Goal: Task Accomplishment & Management: Complete application form

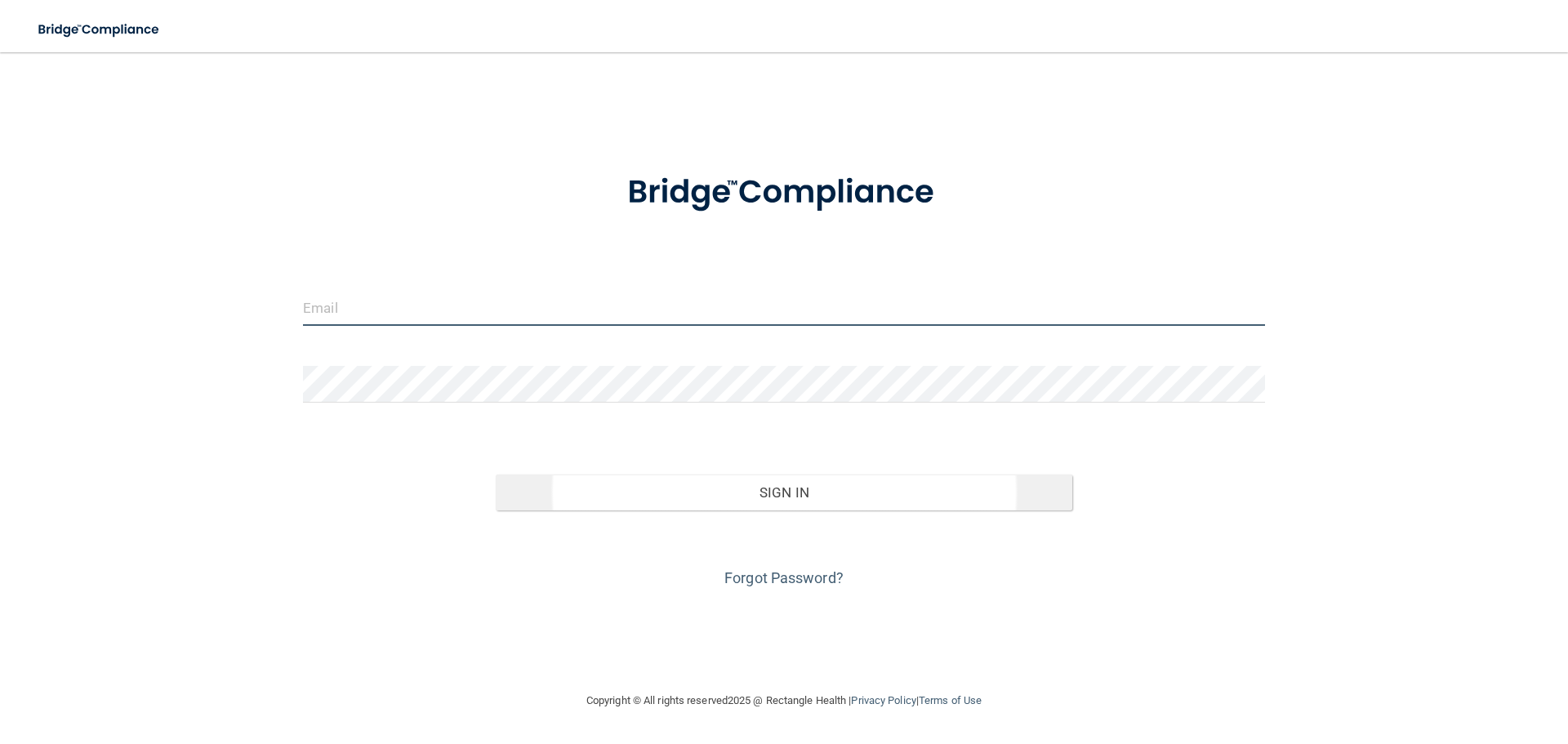
type input "[EMAIL_ADDRESS][DOMAIN_NAME]"
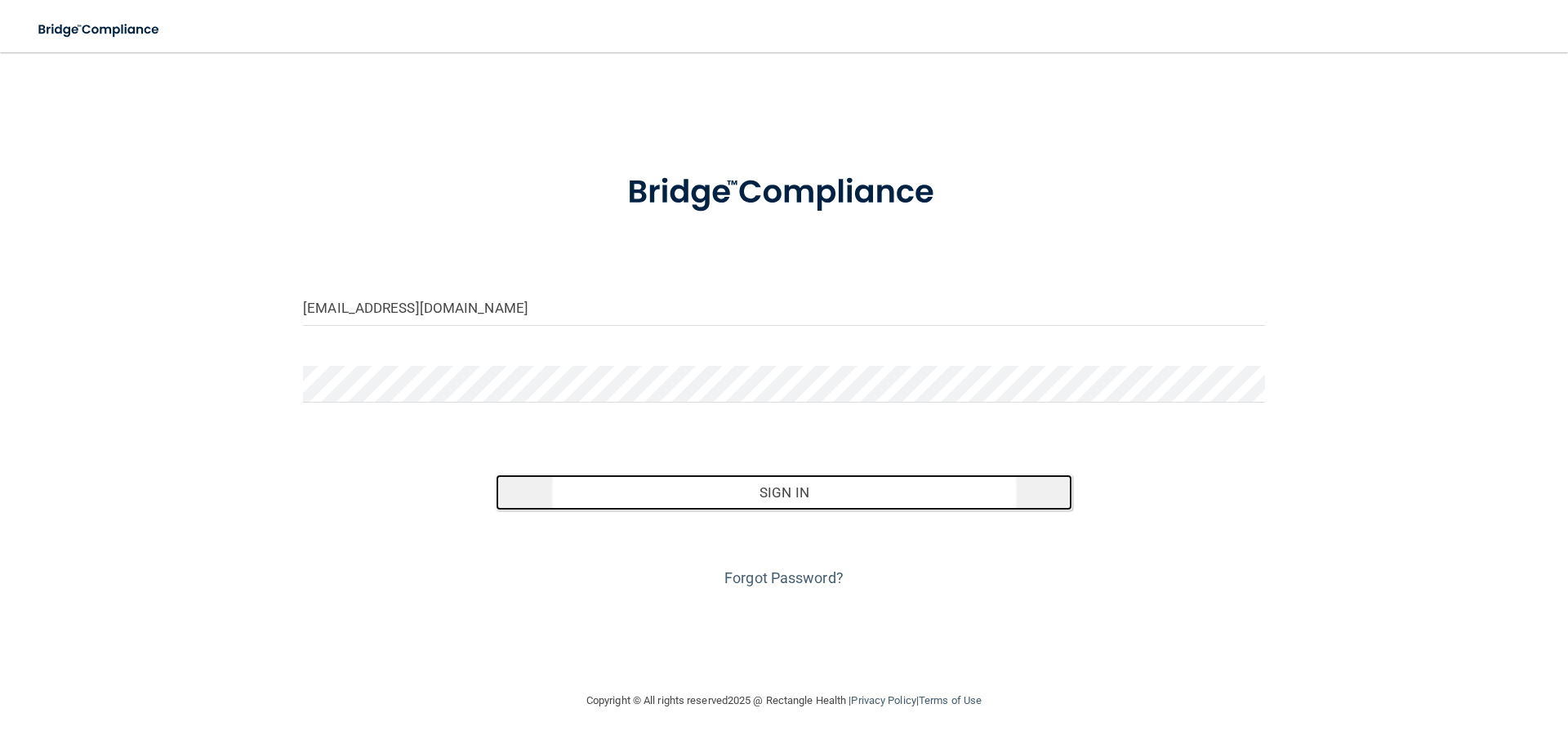
click at [799, 497] on button "Sign In" at bounding box center [784, 491] width 578 height 36
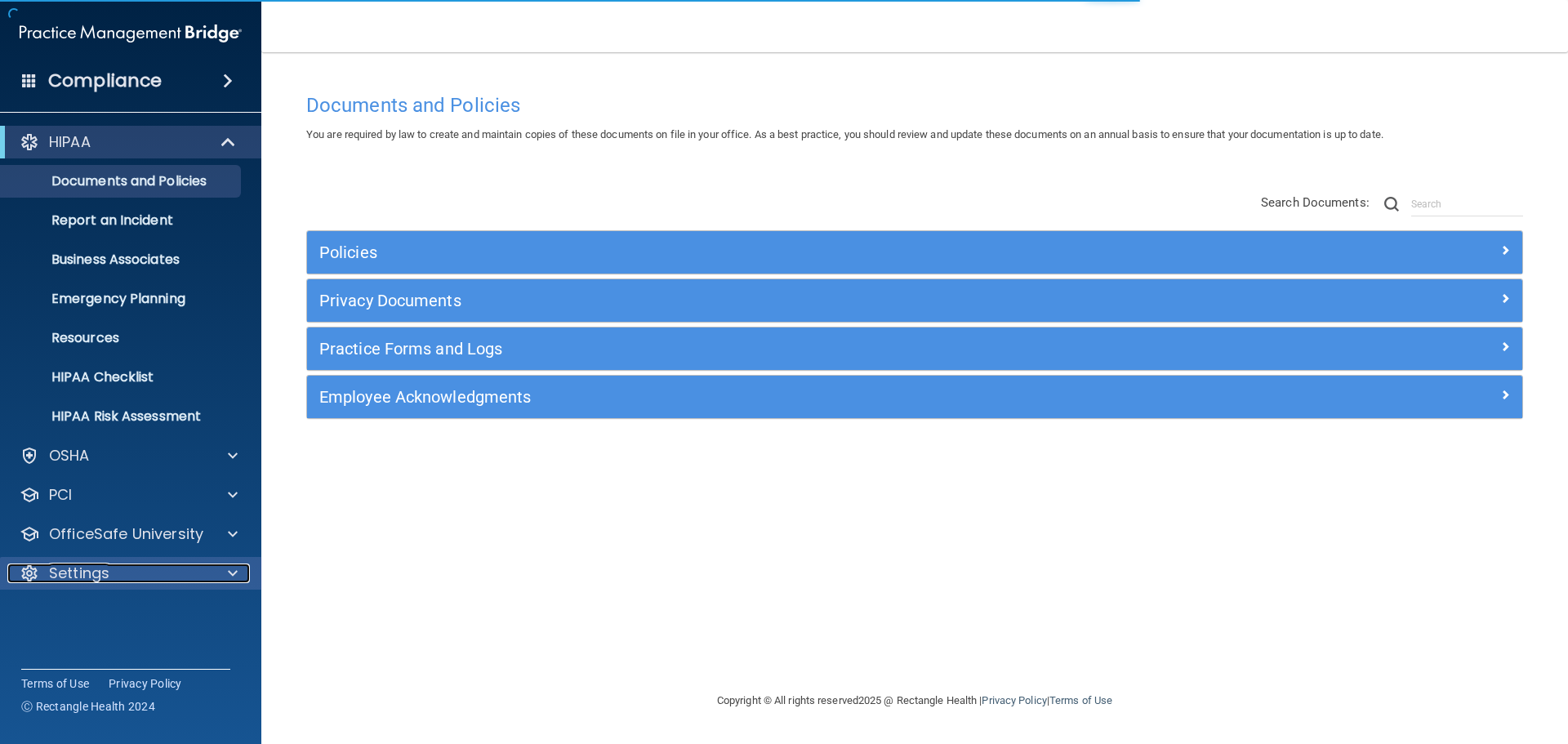
click at [70, 573] on p "Settings" at bounding box center [79, 573] width 60 height 20
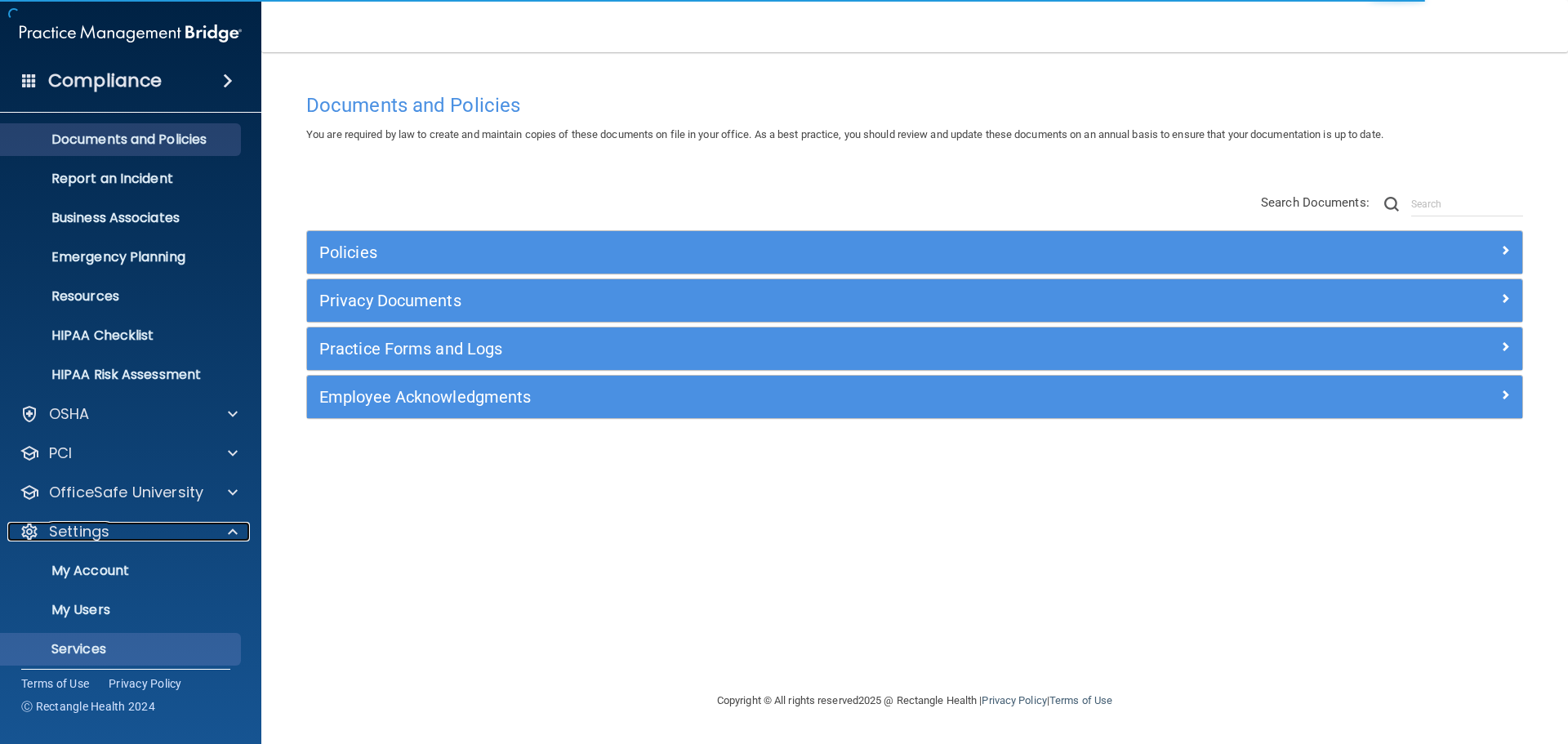
scroll to position [82, 0]
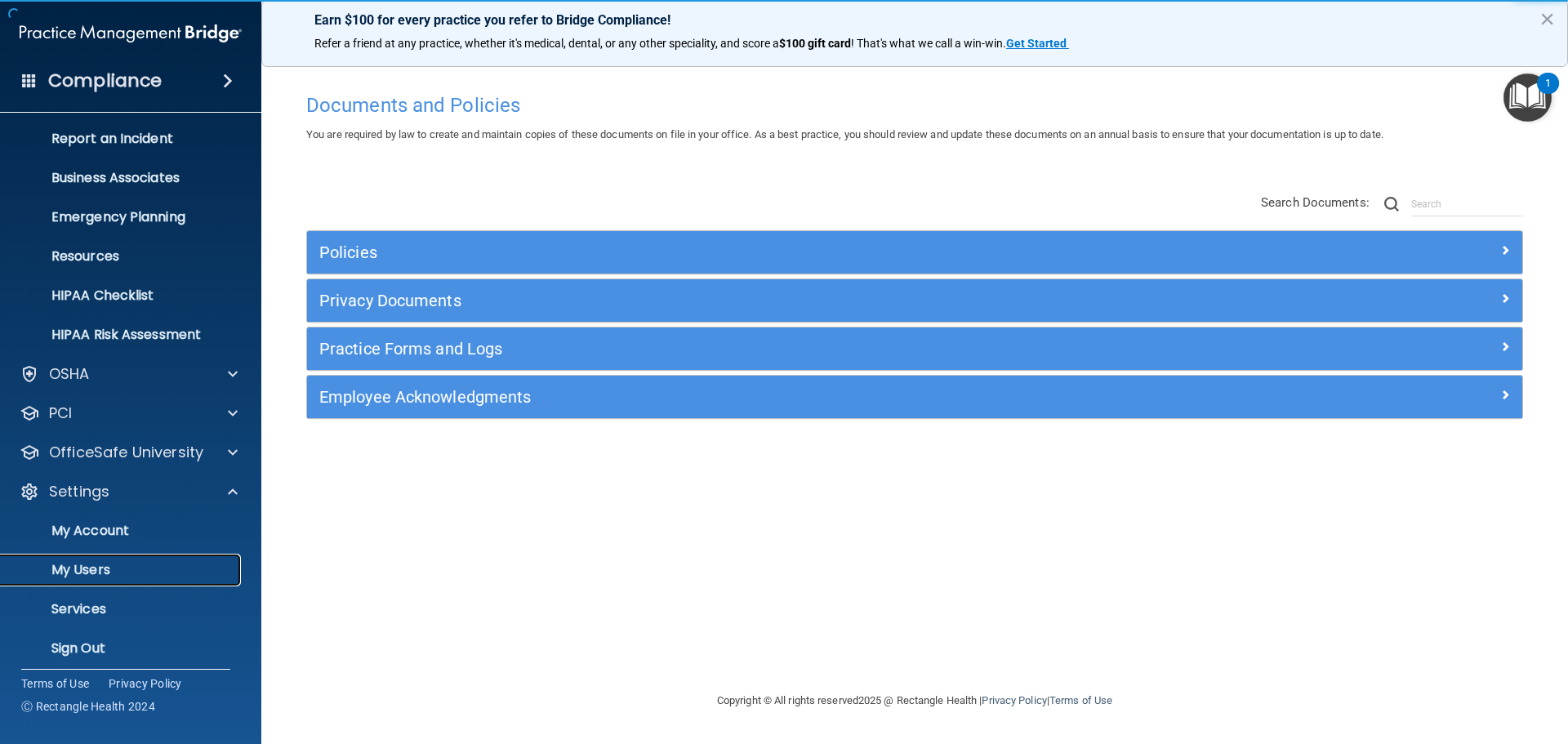
click at [96, 572] on p "My Users" at bounding box center [122, 570] width 223 height 17
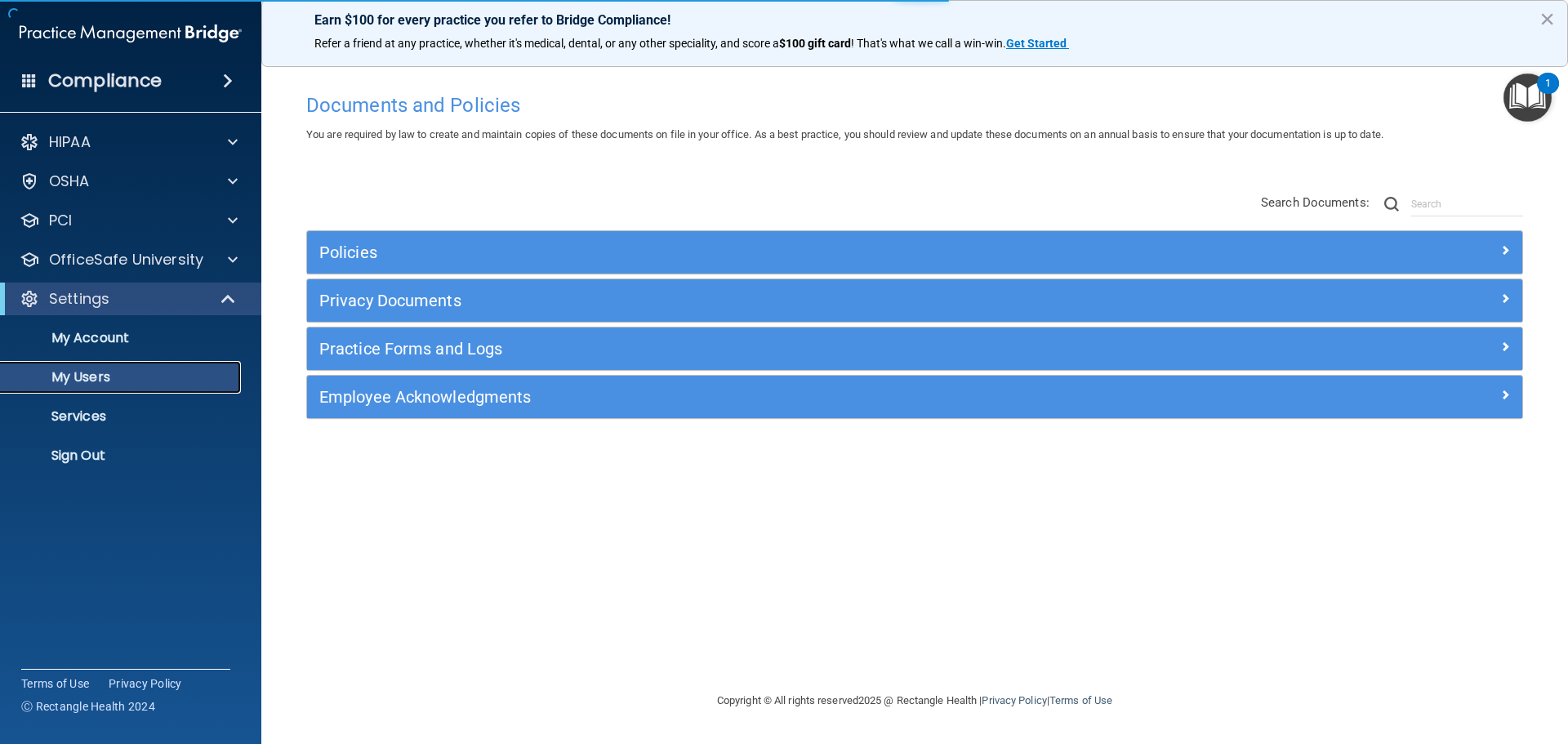
select select "20"
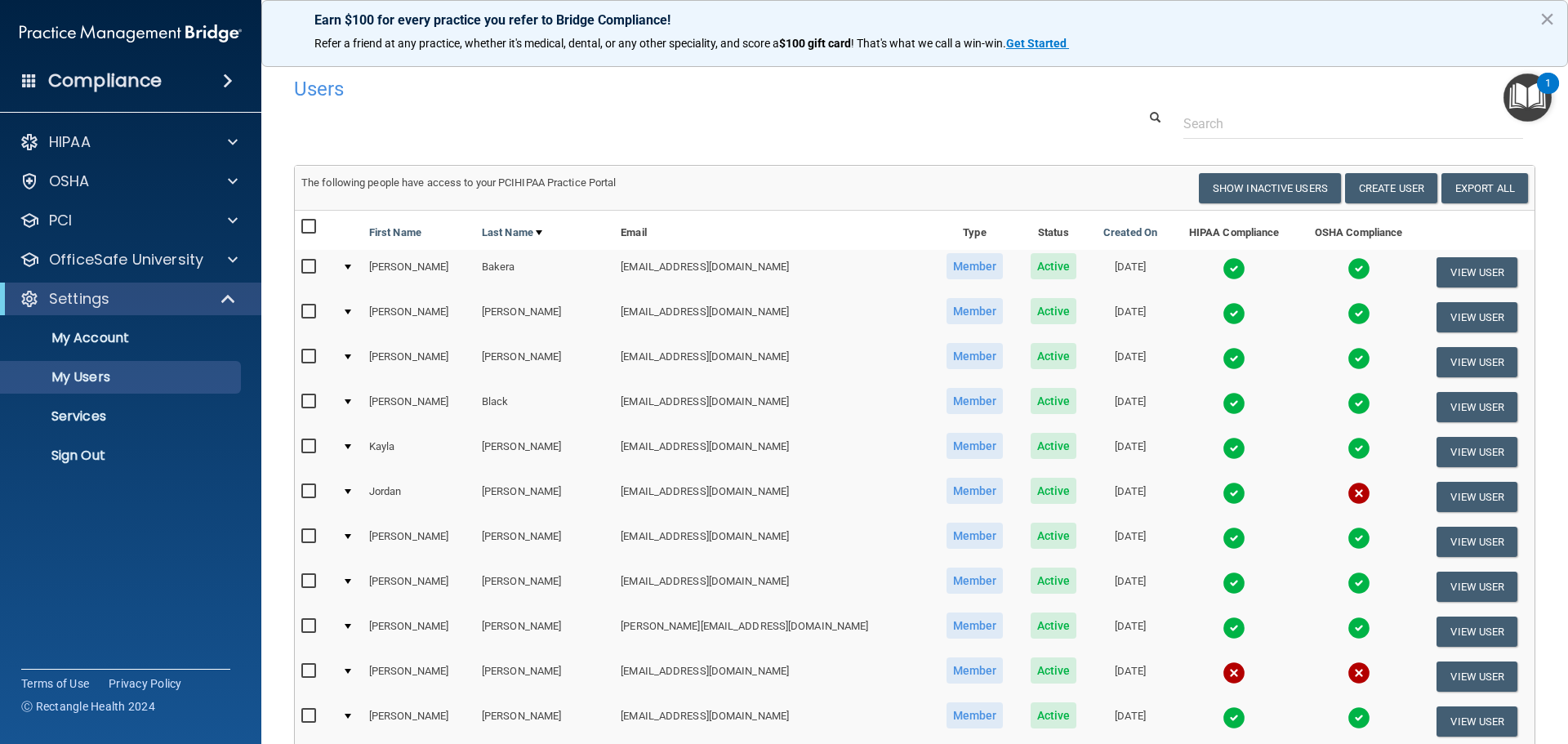
click at [1348, 492] on img at bounding box center [1359, 493] width 23 height 23
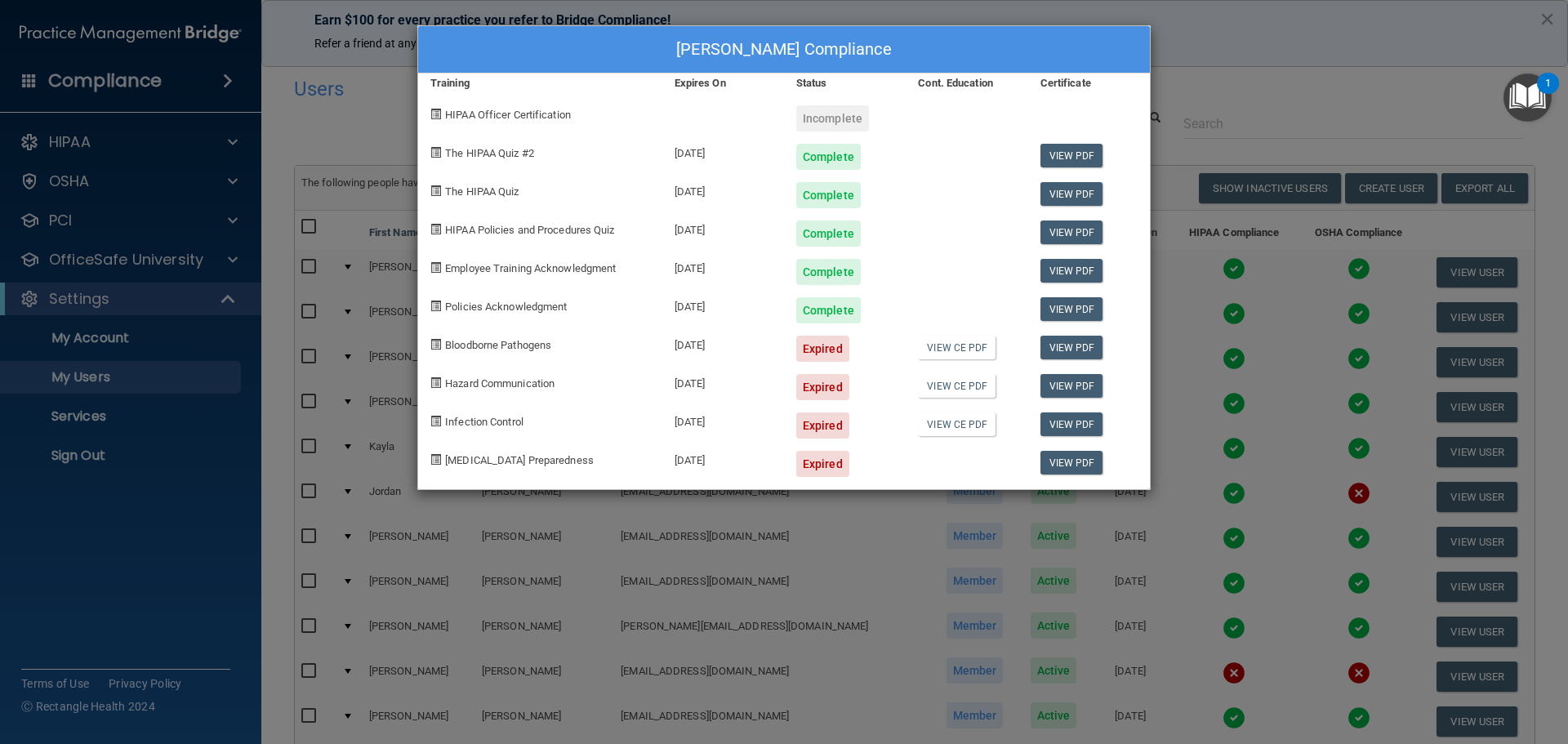
click at [1273, 47] on div "[PERSON_NAME] Compliance Training Expires On Status Cont. Education Certificate…" at bounding box center [784, 372] width 1568 height 744
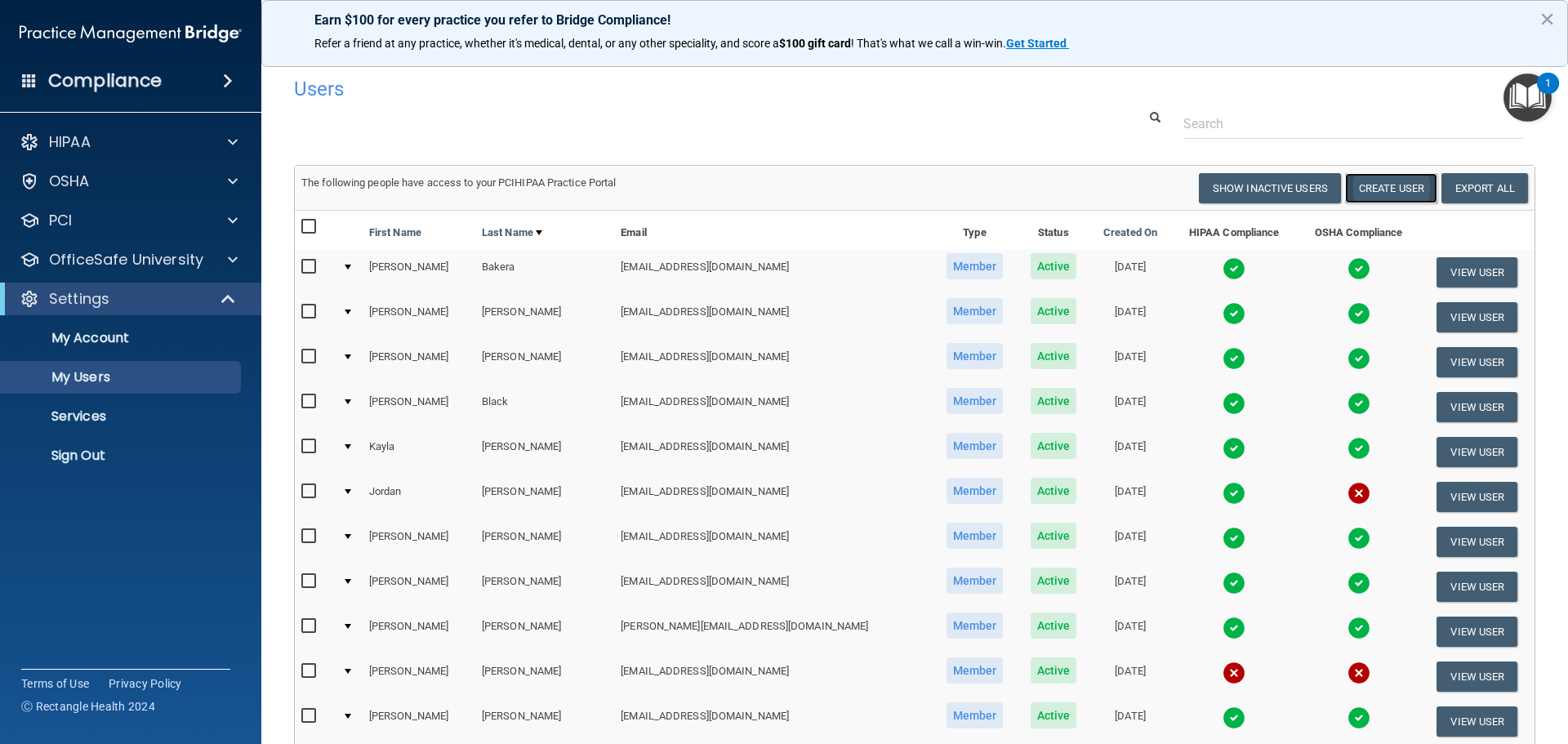
click at [1372, 187] on button "Create User" at bounding box center [1391, 188] width 92 height 30
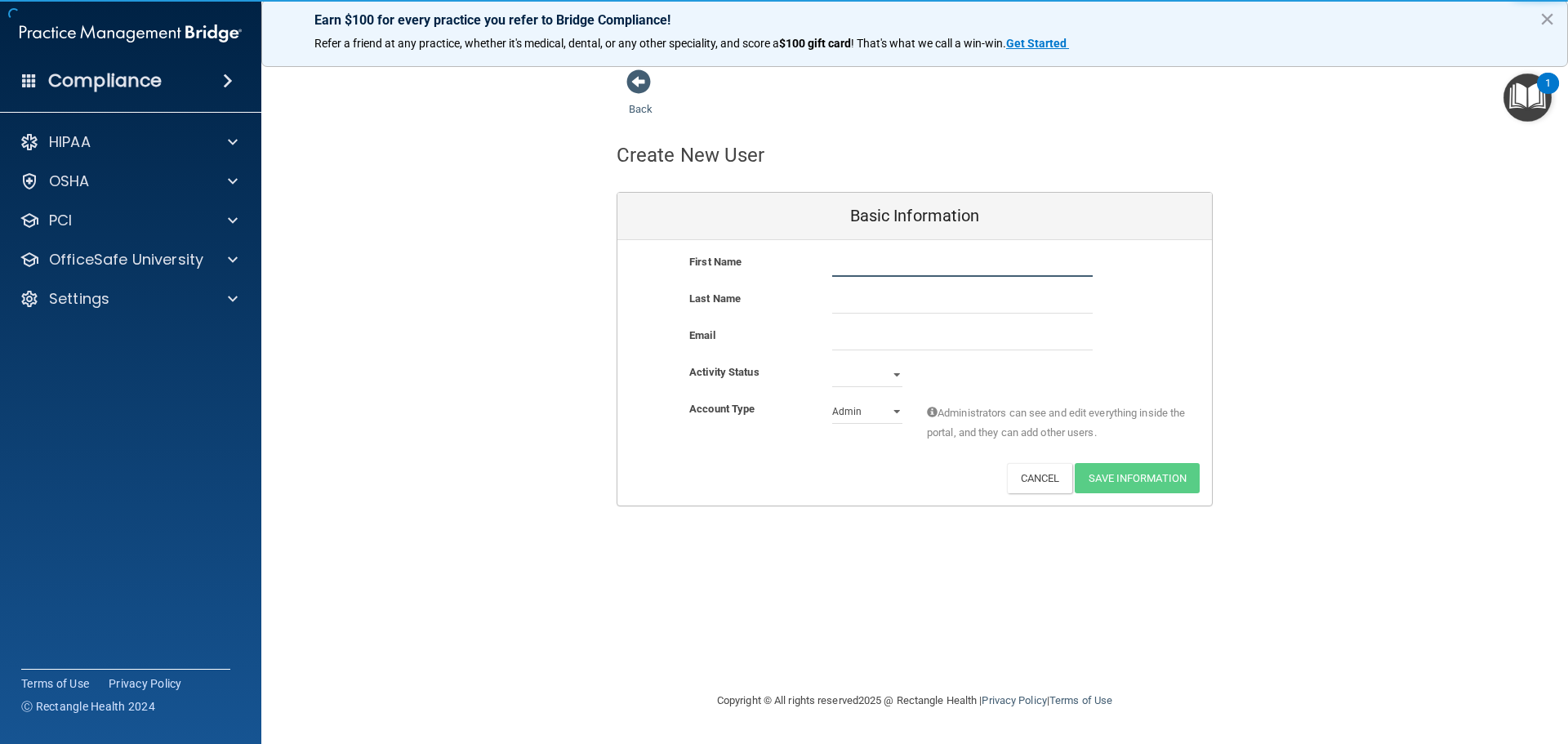
click at [875, 268] on input "text" at bounding box center [962, 264] width 260 height 25
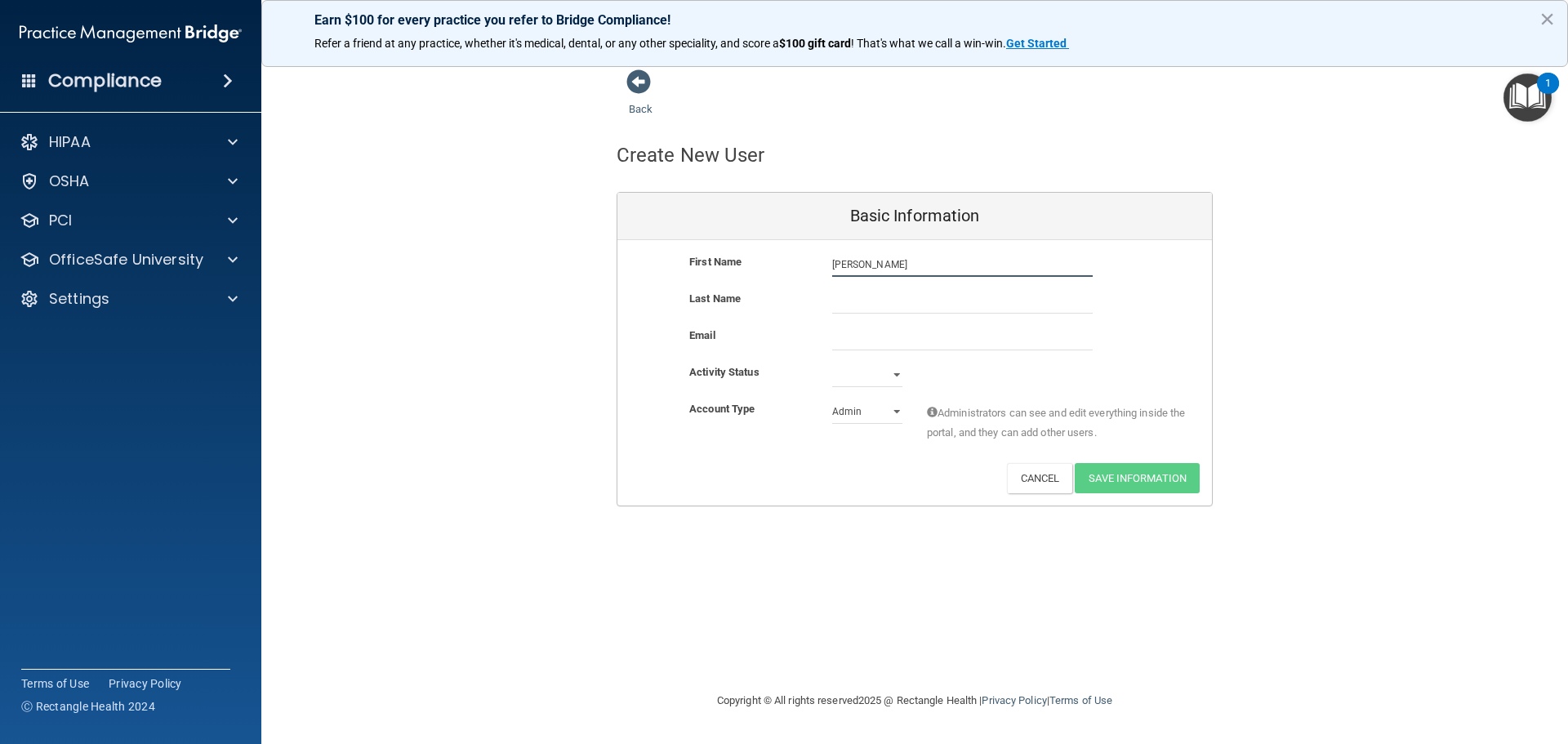
type input "[PERSON_NAME]"
paste input "[EMAIL_ADDRESS][DOMAIN_NAME]"
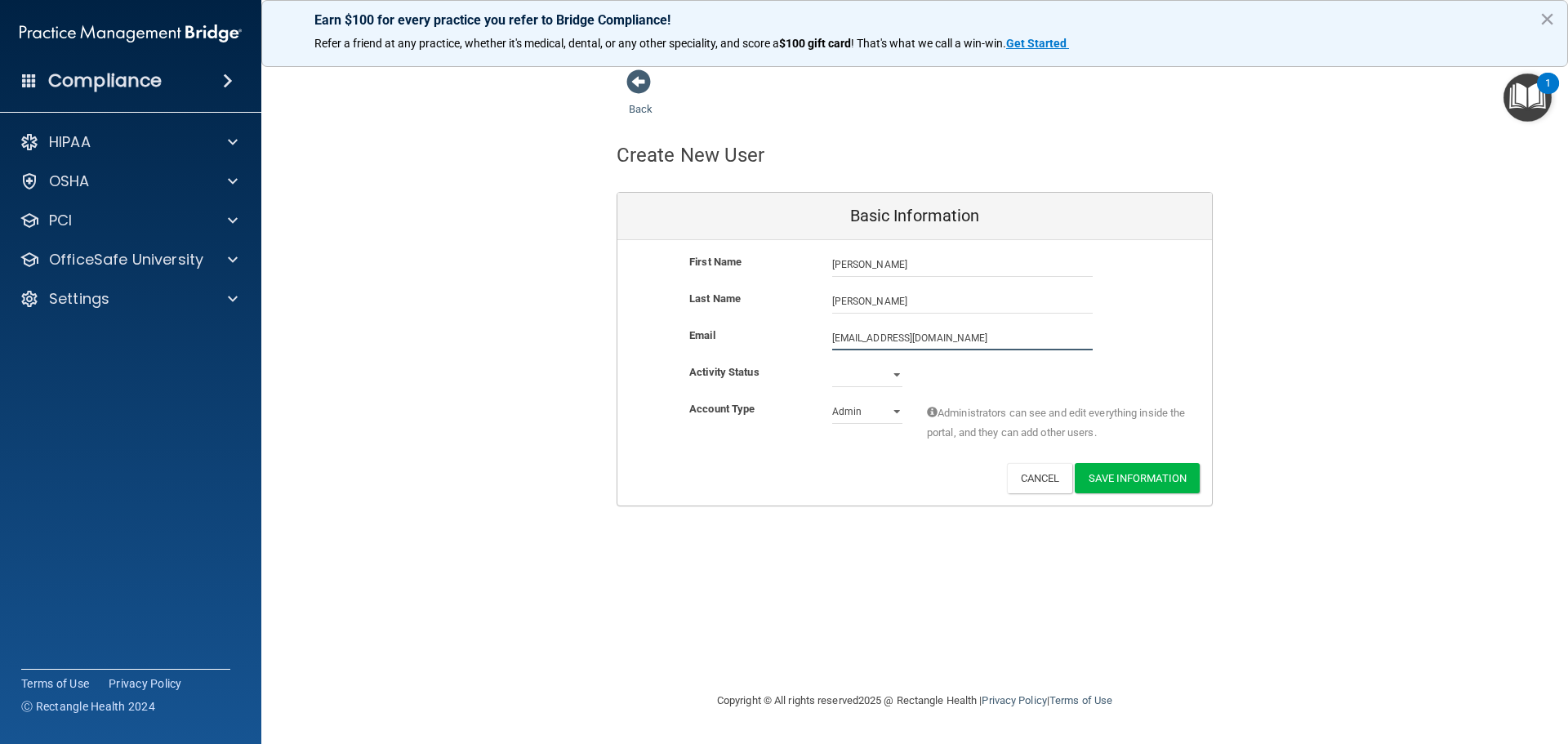
type input "[EMAIL_ADDRESS][DOMAIN_NAME]"
click at [844, 374] on select "Active Inactive" at bounding box center [867, 374] width 70 height 25
select select "active"
click at [832, 362] on select "Active Inactive" at bounding box center [867, 374] width 70 height 25
click at [859, 413] on select "Admin Member" at bounding box center [867, 412] width 70 height 25
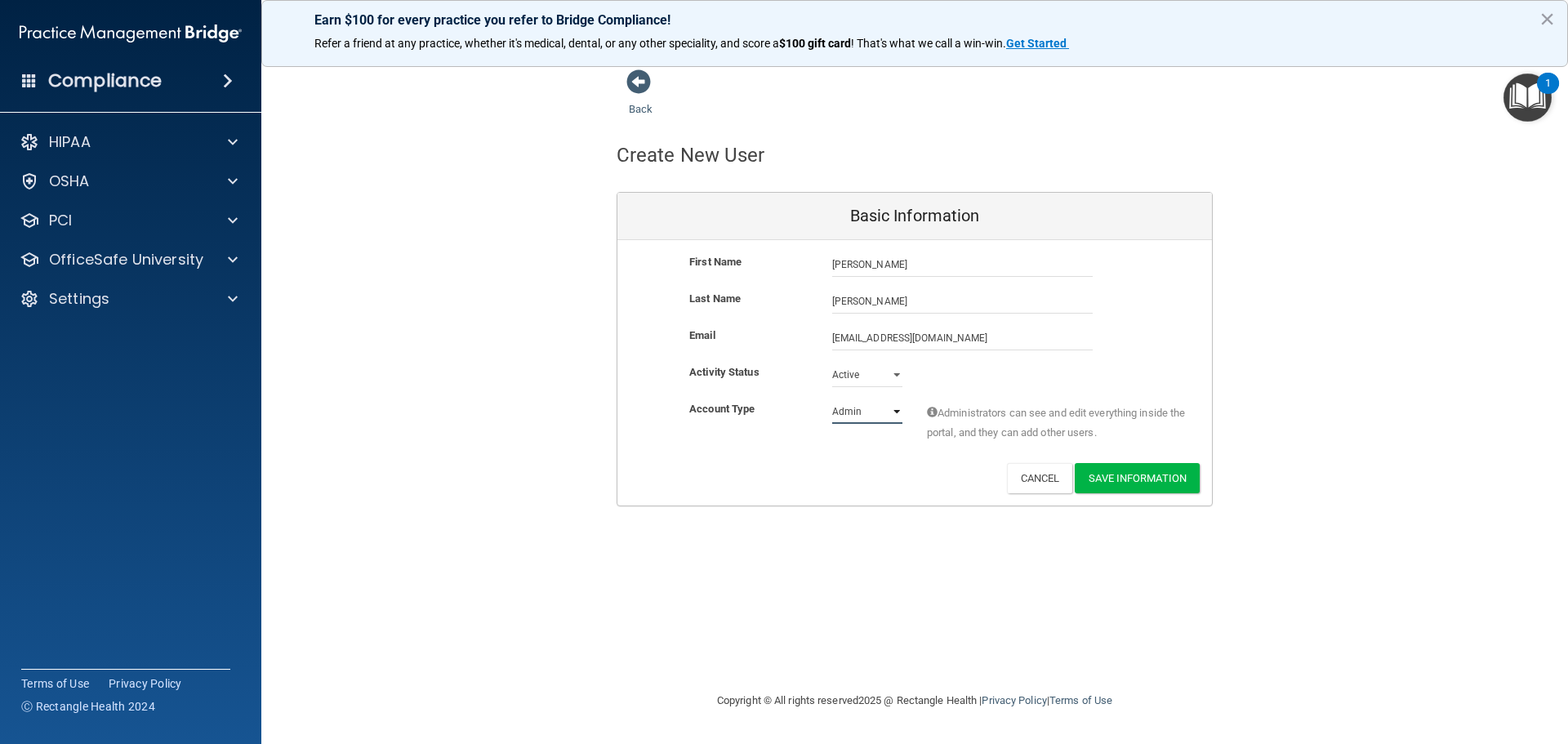
select select "practice_member"
click at [832, 399] on select "Admin Member" at bounding box center [867, 412] width 70 height 25
click at [1144, 478] on button "Save Information" at bounding box center [1137, 478] width 125 height 30
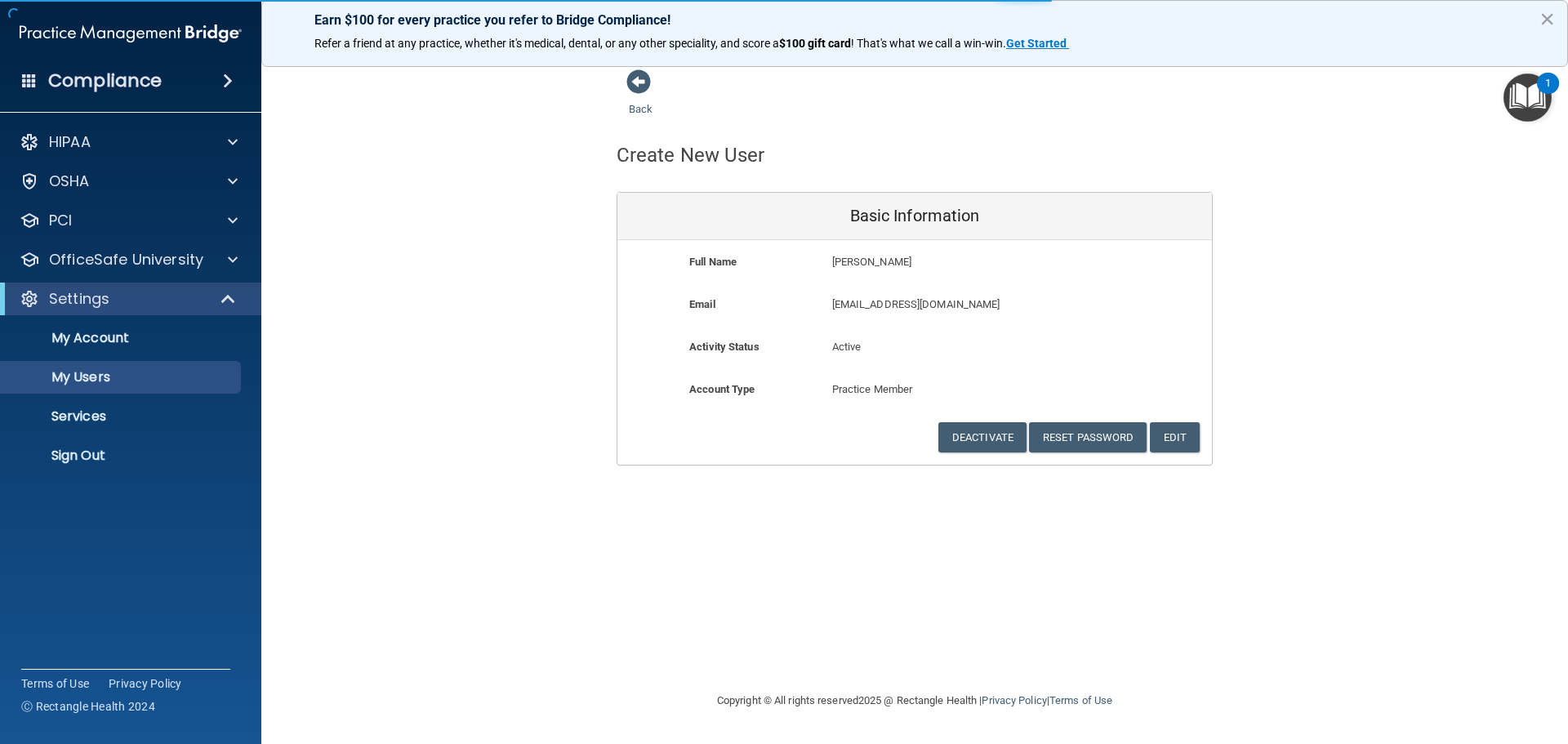
select select "20"
